Goal: Register for event/course

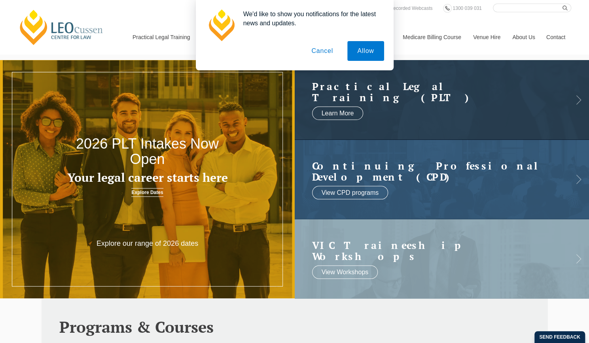
click at [323, 50] on button "Cancel" at bounding box center [322, 51] width 42 height 20
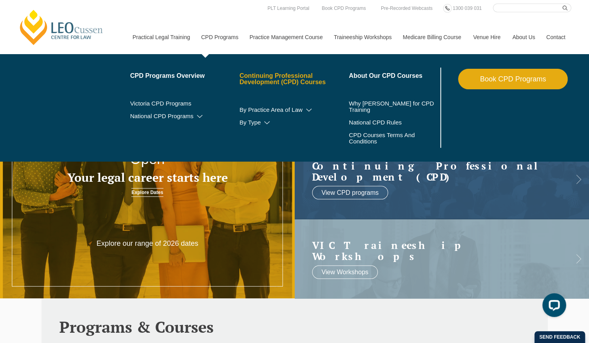
click at [279, 73] on link "Continuing Professional Development (CPD) Courses" at bounding box center [294, 79] width 110 height 13
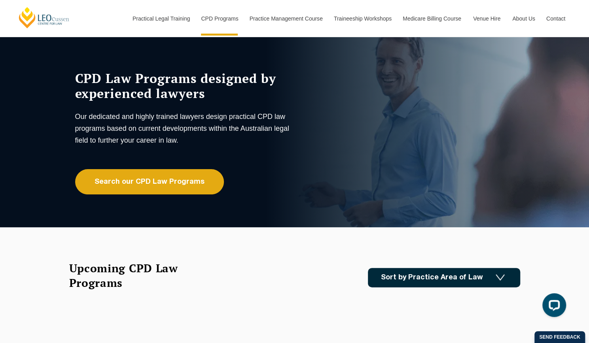
scroll to position [44, 0]
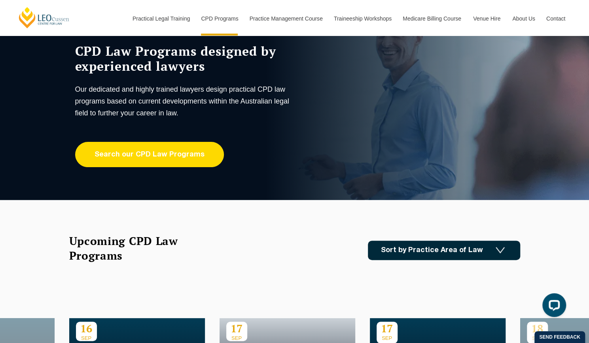
click at [156, 161] on link "Search our CPD Law Programs" at bounding box center [149, 154] width 149 height 25
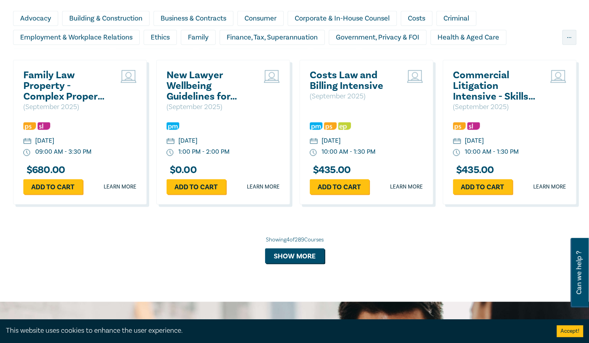
scroll to position [716, 0]
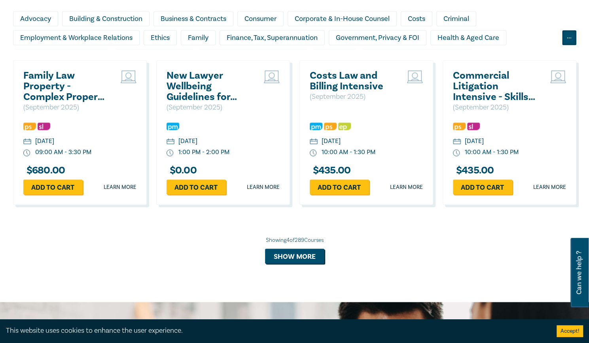
click at [573, 37] on div "..." at bounding box center [569, 37] width 14 height 15
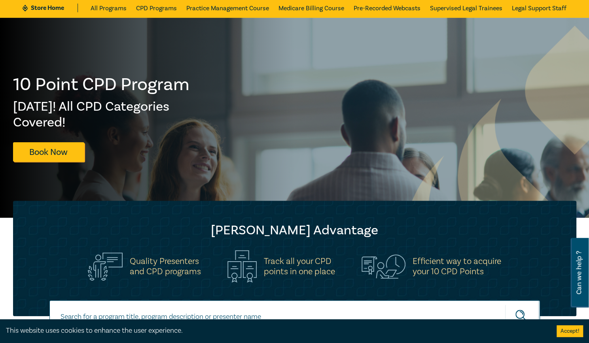
scroll to position [0, 0]
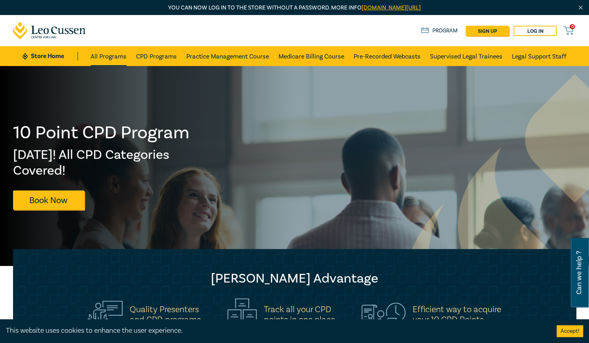
click at [98, 53] on link "All Programs" at bounding box center [109, 56] width 36 height 20
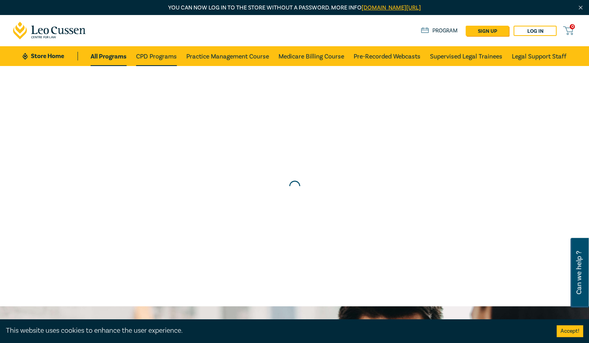
click at [150, 54] on link "CPD Programs" at bounding box center [156, 56] width 41 height 20
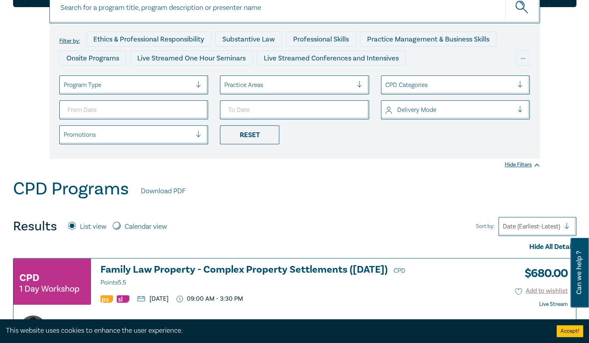
scroll to position [103, 0]
click at [158, 230] on label "Calendar view" at bounding box center [146, 227] width 42 height 10
click at [121, 229] on input "Calendar view" at bounding box center [117, 226] width 8 height 8
radio input "true"
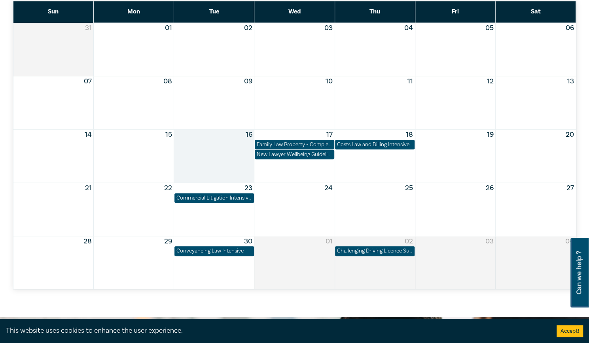
scroll to position [369, 0]
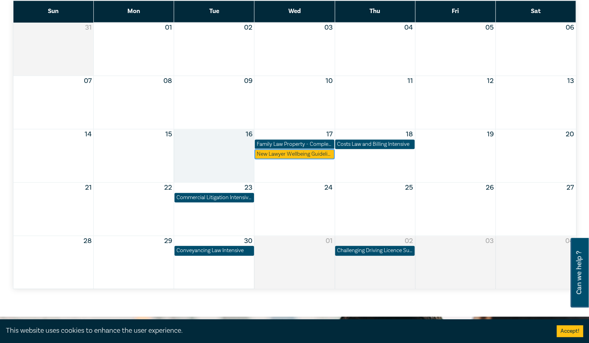
click at [309, 154] on div "New Lawyer Wellbeing Guidelines for Legal Workplaces" at bounding box center [295, 154] width 76 height 8
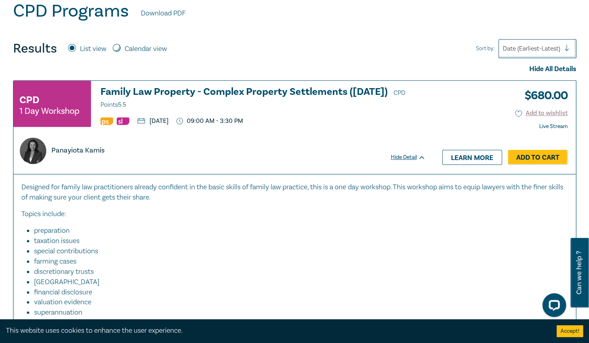
drag, startPoint x: 128, startPoint y: 49, endPoint x: 180, endPoint y: 89, distance: 65.4
click at [128, 49] on label "Calendar view" at bounding box center [146, 49] width 42 height 10
click at [121, 49] on input "Calendar view" at bounding box center [117, 48] width 8 height 8
radio input "true"
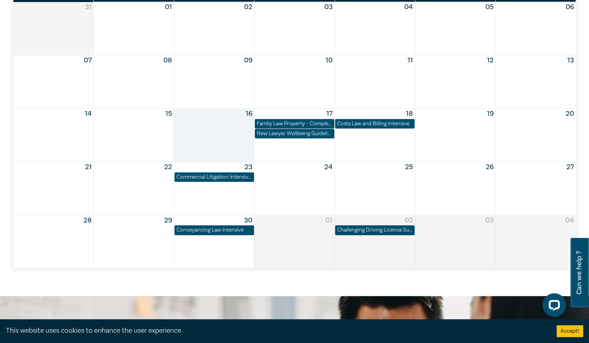
scroll to position [390, 0]
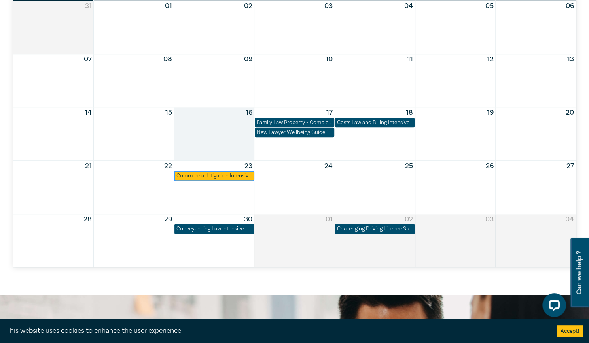
click at [228, 174] on div "Commercial Litigation Intensive - Skills and Strategies for Success in Commerci…" at bounding box center [214, 176] width 76 height 8
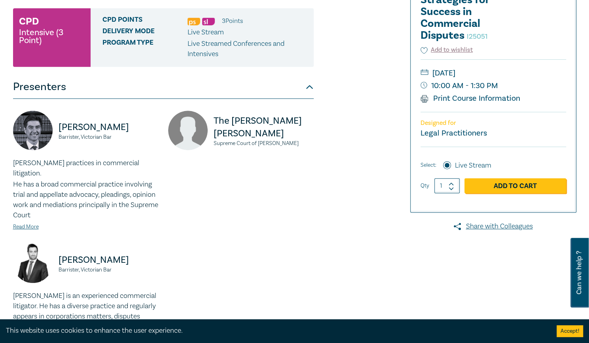
scroll to position [169, 0]
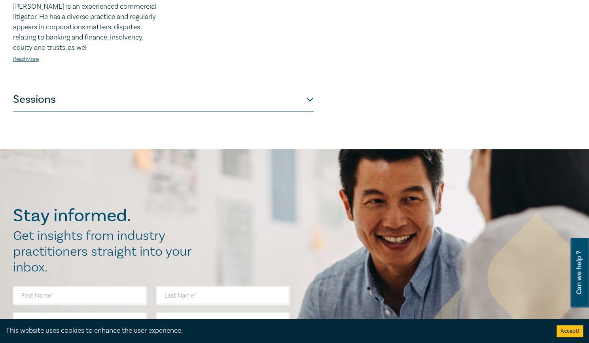
click at [251, 99] on button "Sessions" at bounding box center [163, 100] width 301 height 24
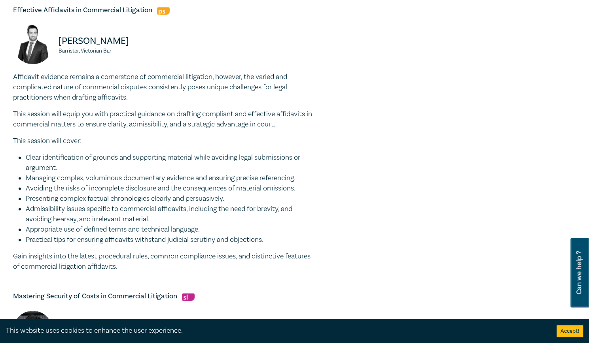
scroll to position [586, 0]
